Goal: Information Seeking & Learning: Compare options

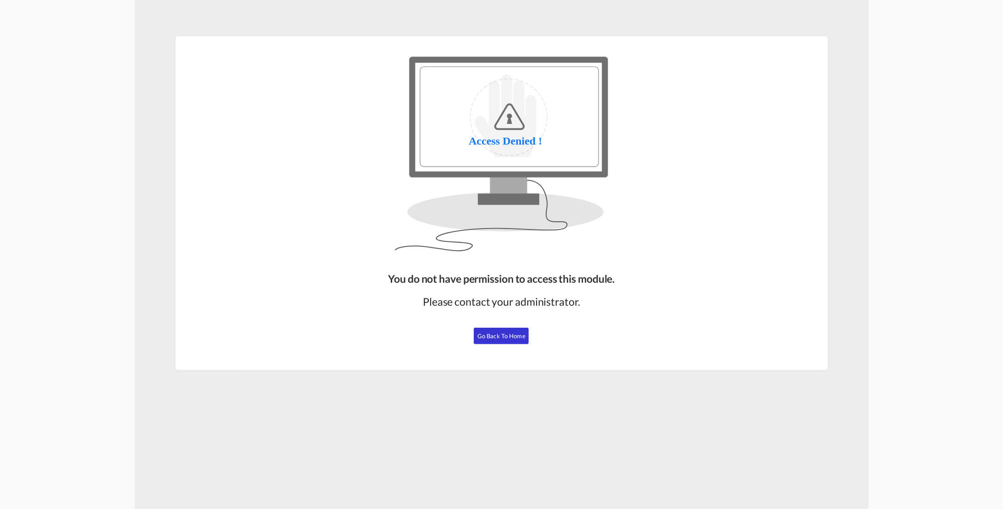
click at [495, 337] on span "Go Back to Home" at bounding box center [502, 335] width 48 height 7
